Goal: Task Accomplishment & Management: Manage account settings

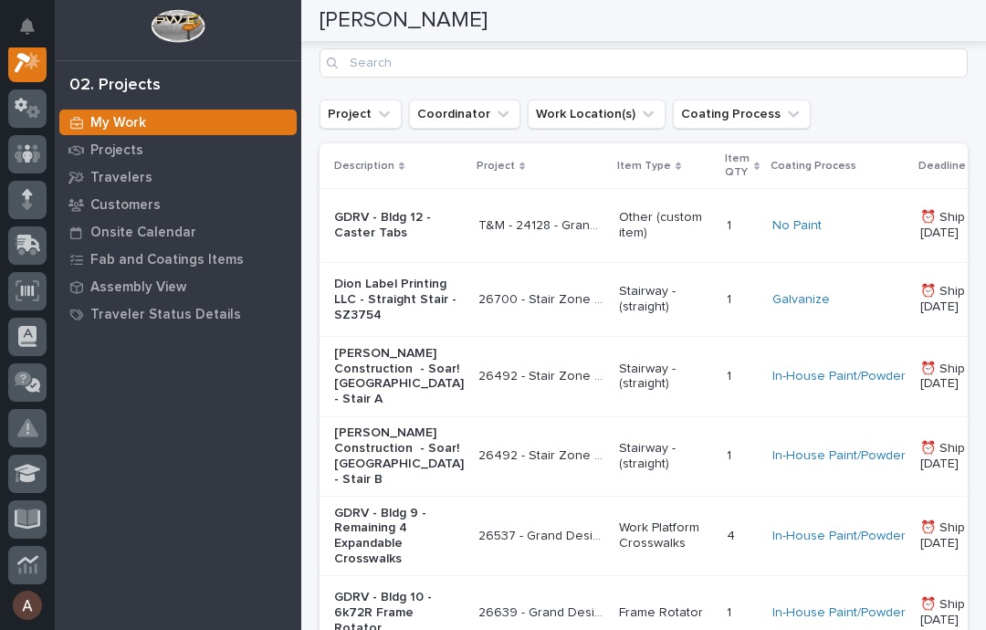
click at [371, 322] on p "Dion Label Printing LLC - Straight Stair - SZ3754" at bounding box center [399, 300] width 130 height 46
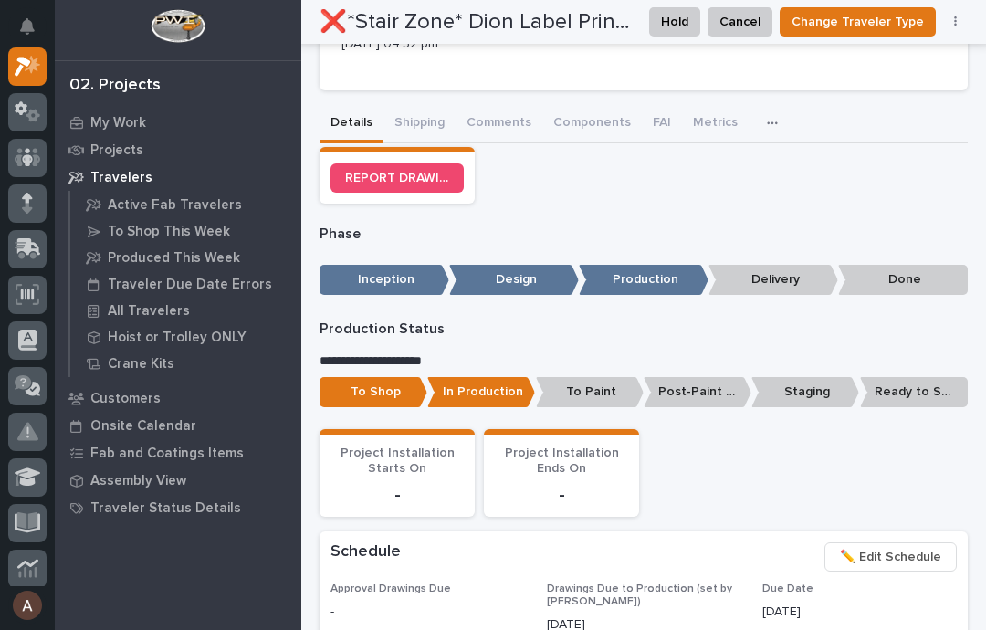
scroll to position [558, 0]
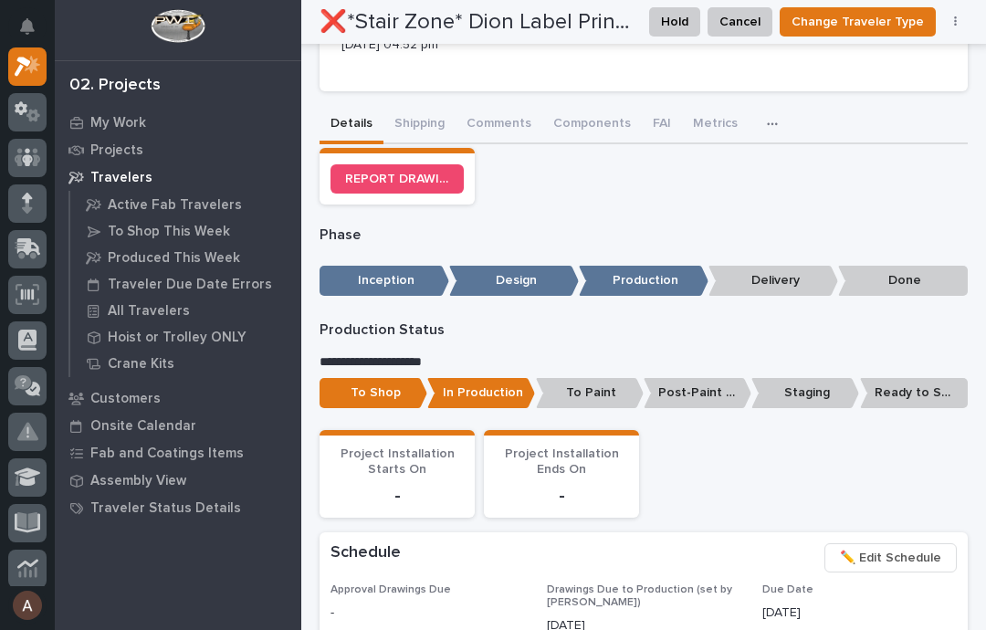
click at [948, 378] on p "Ready to Ship" at bounding box center [914, 393] width 108 height 30
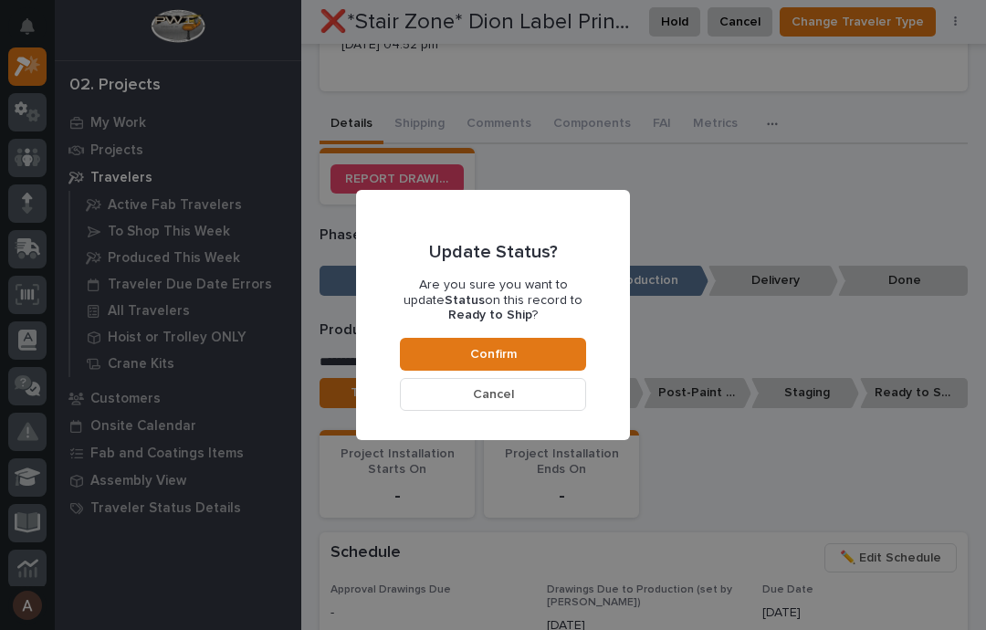
click at [550, 344] on button "Confirm" at bounding box center [493, 354] width 186 height 33
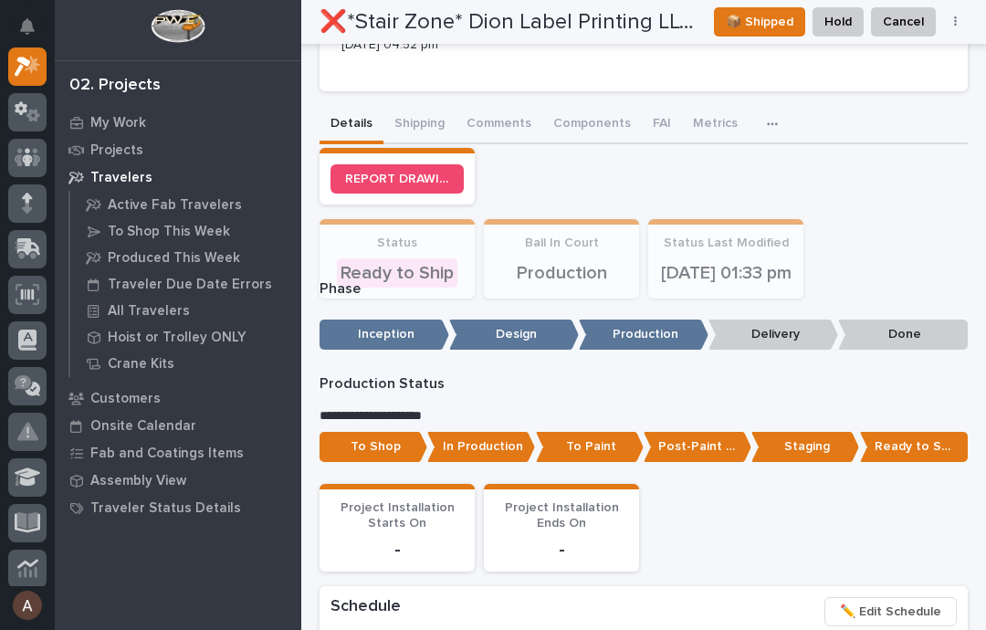
scroll to position [699, 0]
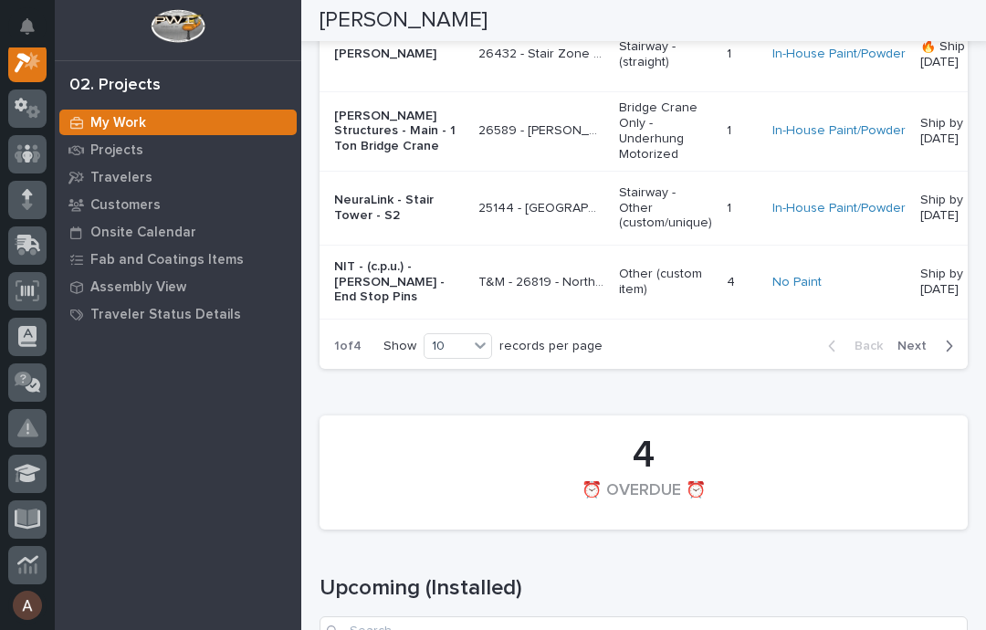
scroll to position [3325, 0]
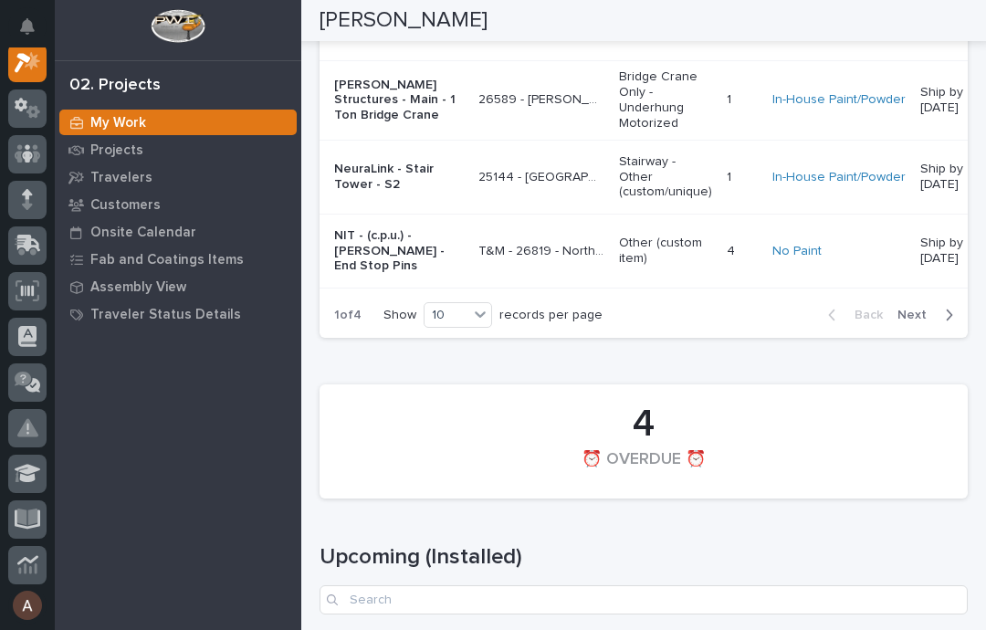
click at [940, 323] on div "button" at bounding box center [945, 315] width 16 height 16
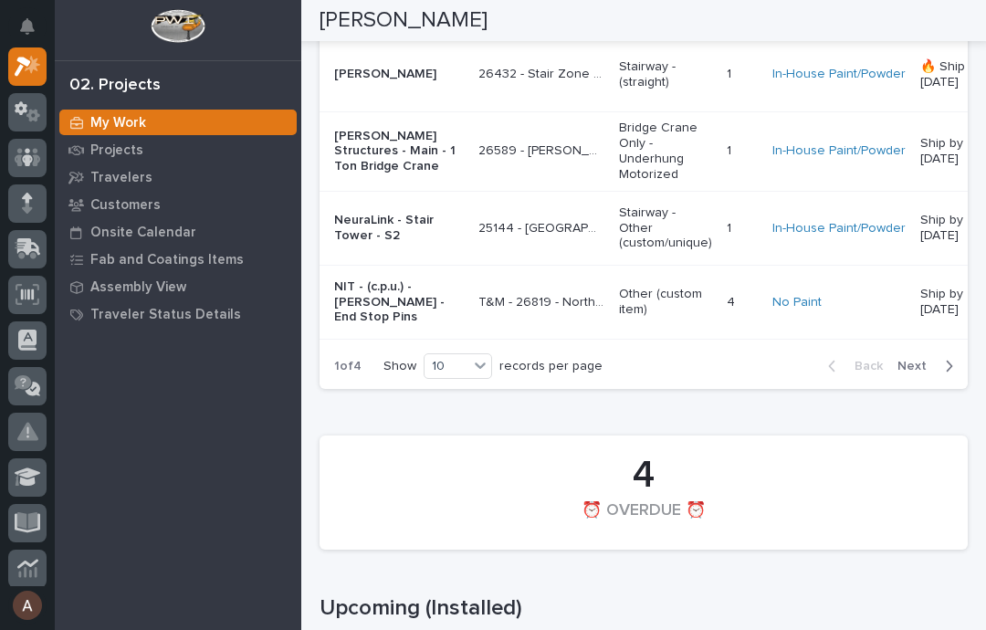
click at [938, 374] on div "button" at bounding box center [945, 366] width 16 height 16
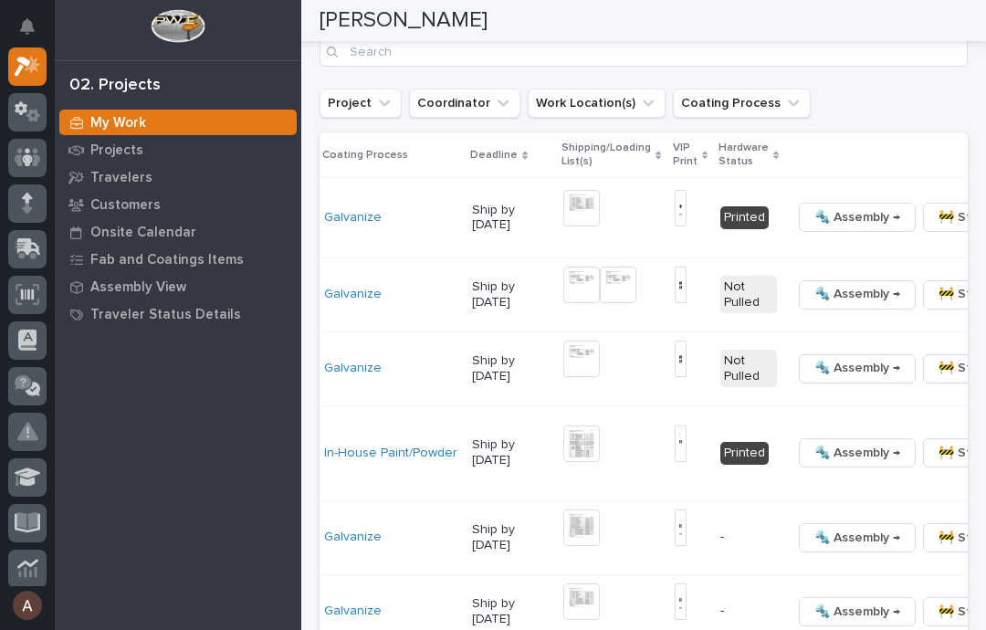
scroll to position [0, 430]
click at [851, 365] on span "🔩 Hardware" at bounding box center [846, 354] width 77 height 22
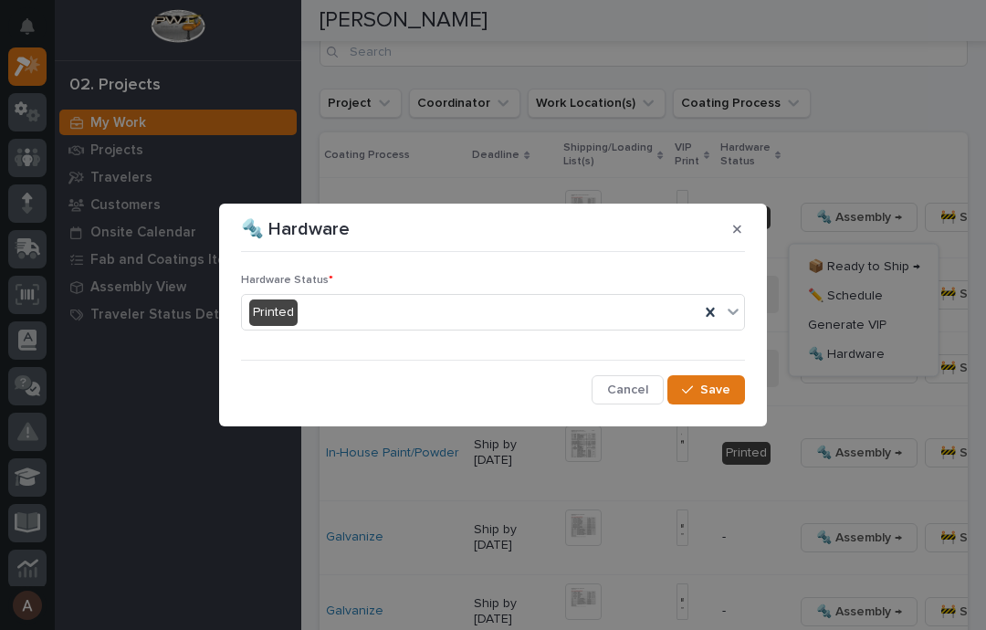
click at [710, 385] on span "Save" at bounding box center [715, 390] width 30 height 16
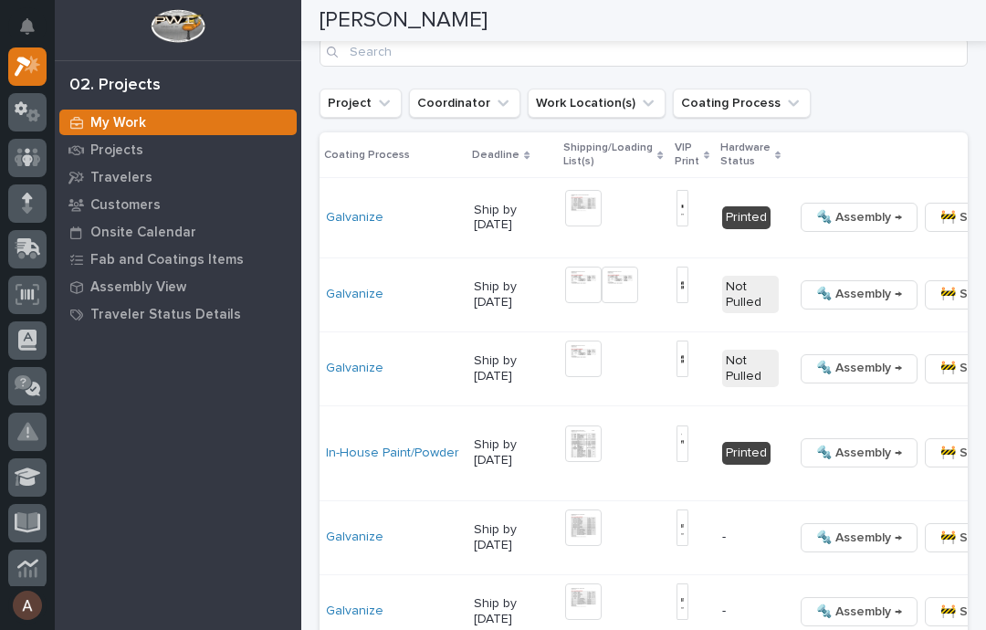
click at [857, 365] on span "🔩 Hardware" at bounding box center [846, 354] width 77 height 22
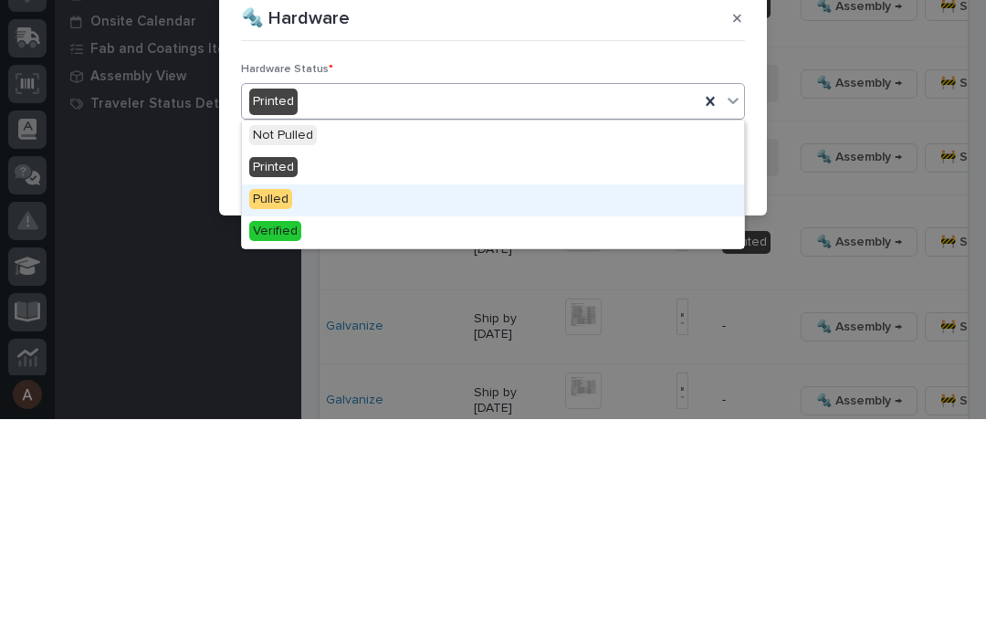
click at [372, 395] on div "Pulled" at bounding box center [493, 411] width 502 height 32
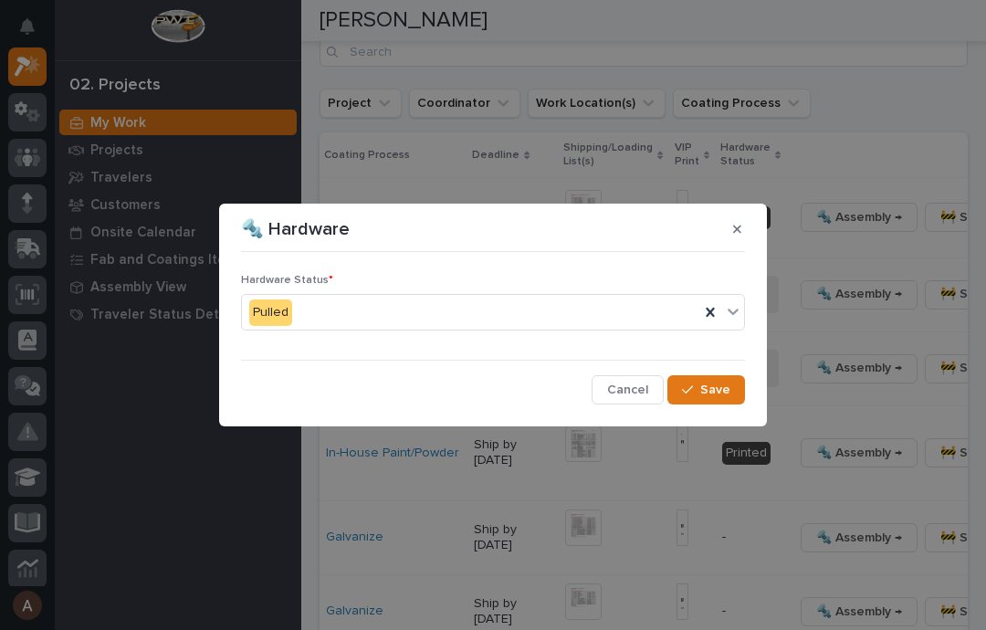
click at [732, 396] on button "Save" at bounding box center [706, 389] width 78 height 29
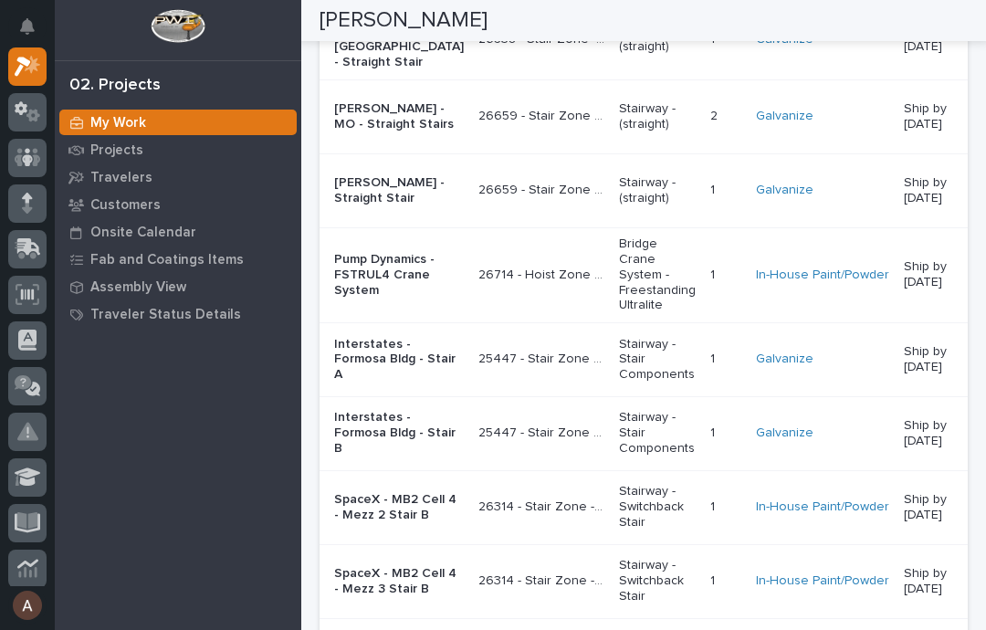
scroll to position [2846, 0]
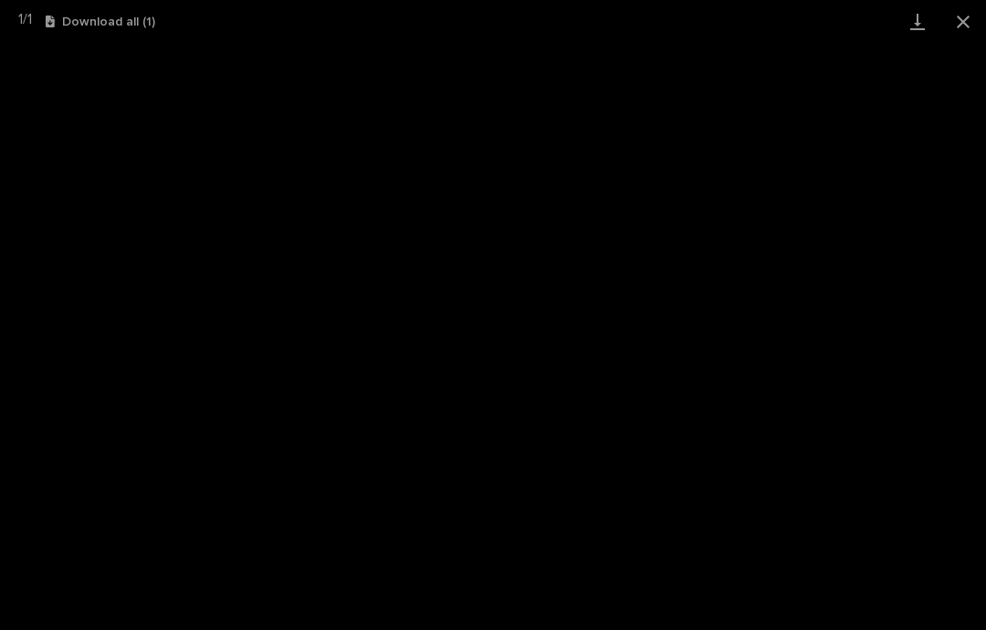
scroll to position [3060, 0]
click at [963, 34] on button "Close gallery" at bounding box center [963, 21] width 46 height 43
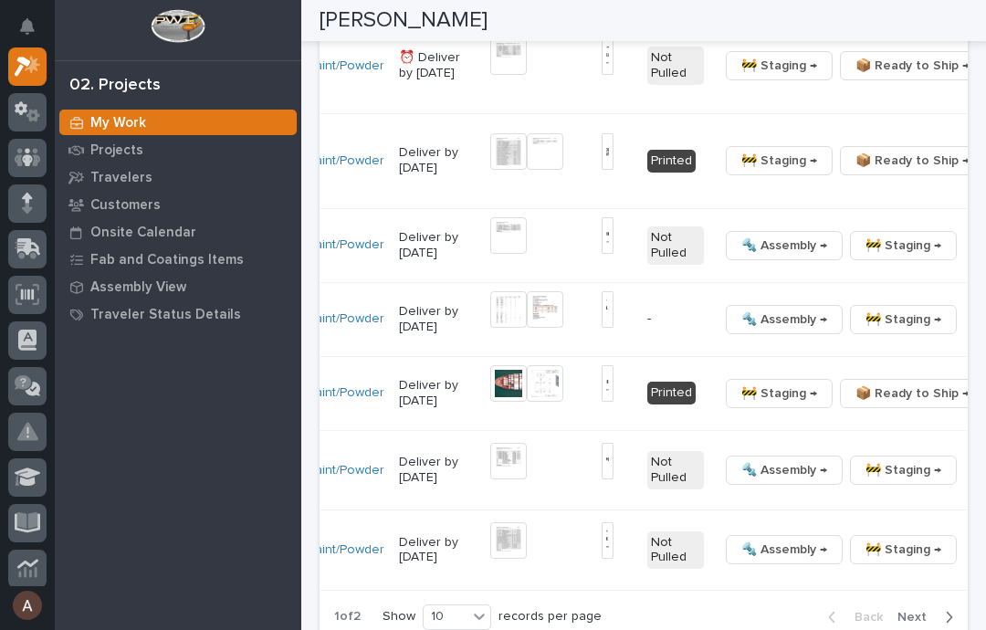
scroll to position [0, 466]
click at [845, 309] on span "🔩 Hardware" at bounding box center [859, 299] width 77 height 22
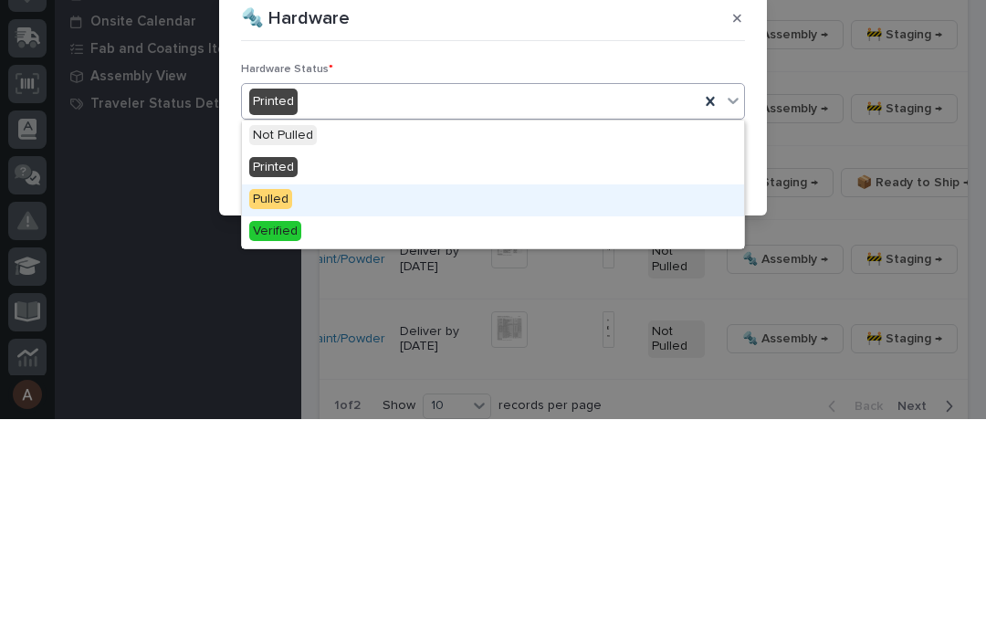
click at [401, 395] on div "Pulled" at bounding box center [493, 411] width 502 height 32
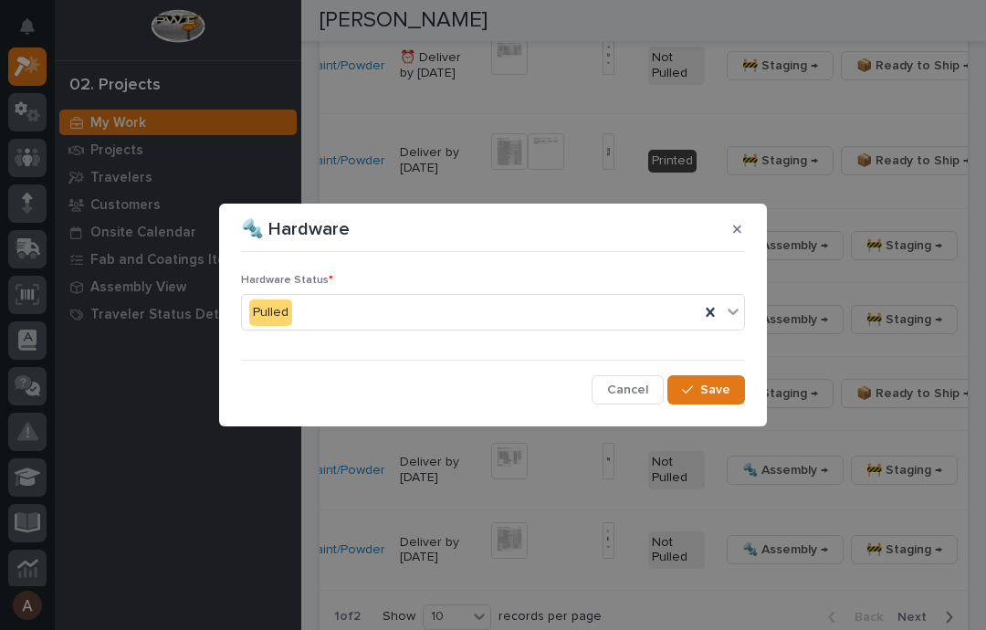
click at [725, 395] on span "Save" at bounding box center [715, 390] width 30 height 16
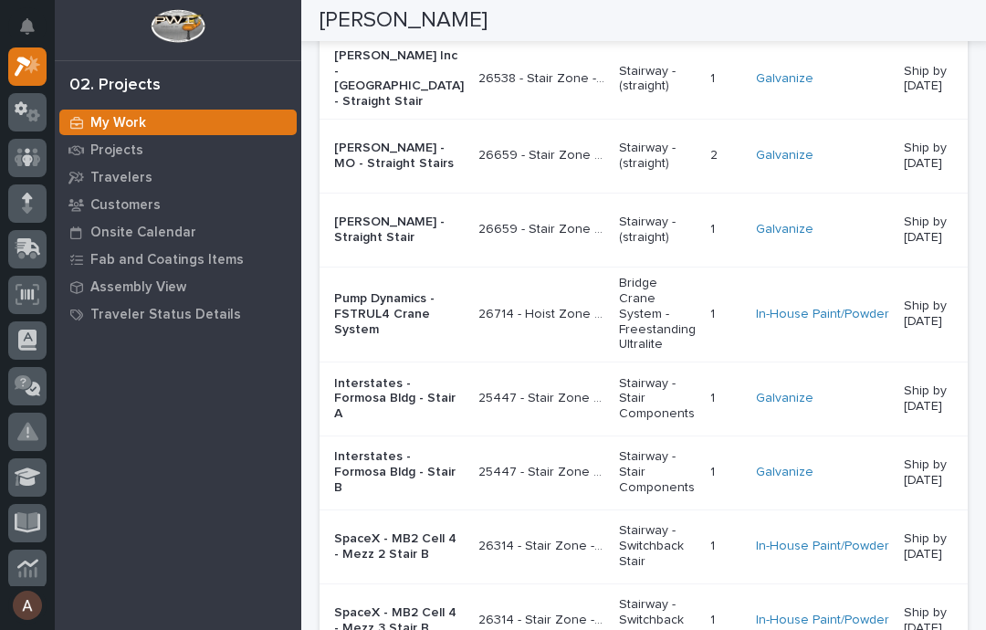
scroll to position [2817, 0]
